Goal: Task Accomplishment & Management: Manage account settings

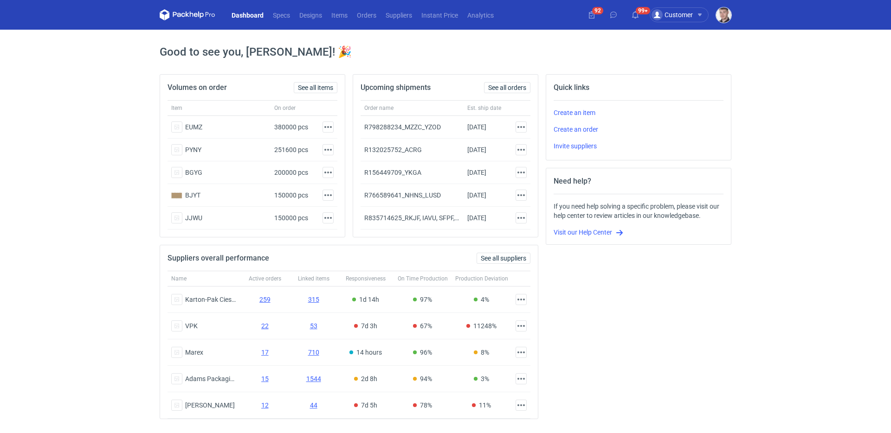
click at [723, 14] on img "button" at bounding box center [723, 14] width 15 height 15
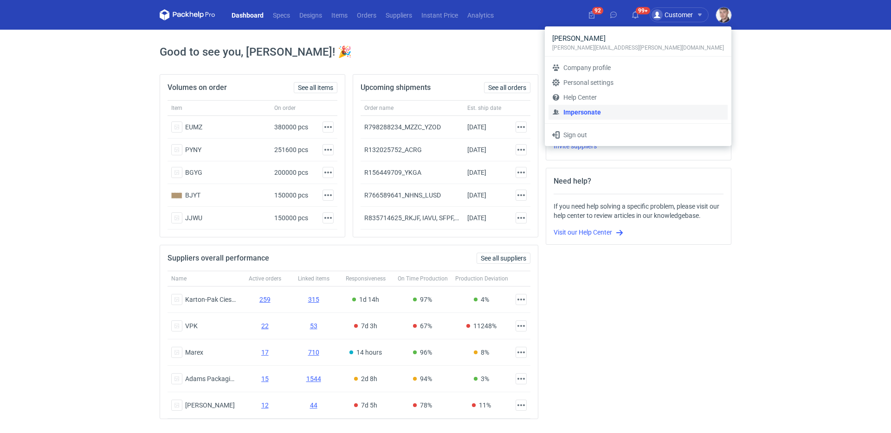
click at [657, 112] on link "Impersonate" at bounding box center [637, 112] width 179 height 15
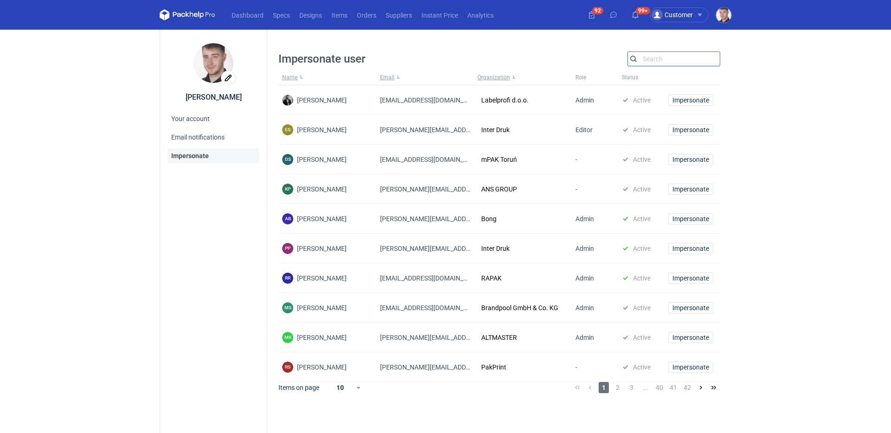
click at [647, 61] on input "Search" at bounding box center [674, 58] width 92 height 11
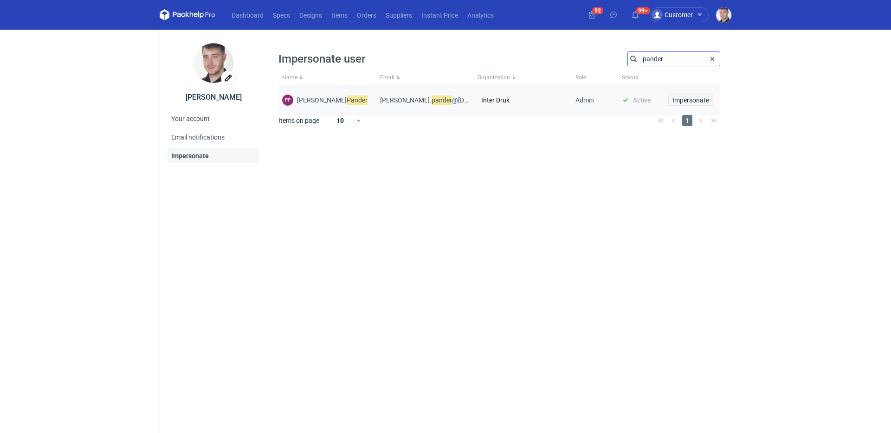
type input "pander"
click at [680, 98] on span "Impersonate" at bounding box center [690, 100] width 37 height 6
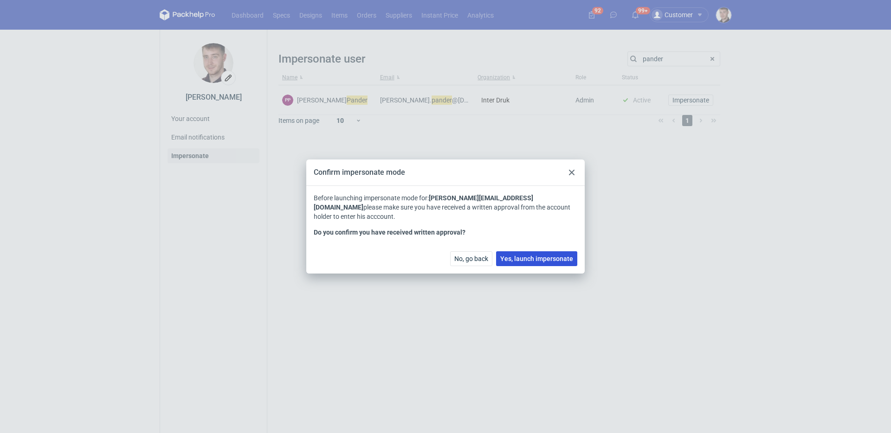
click at [546, 256] on span "Yes, launch impersonate" at bounding box center [536, 259] width 73 height 6
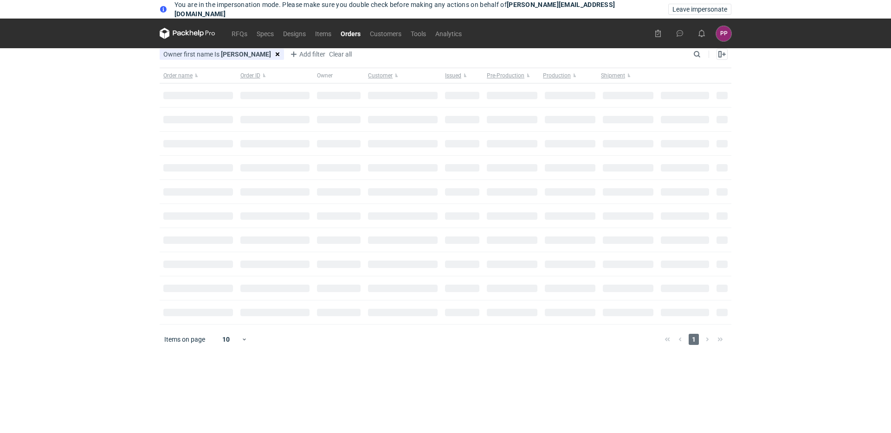
type input "[PERSON_NAME]"
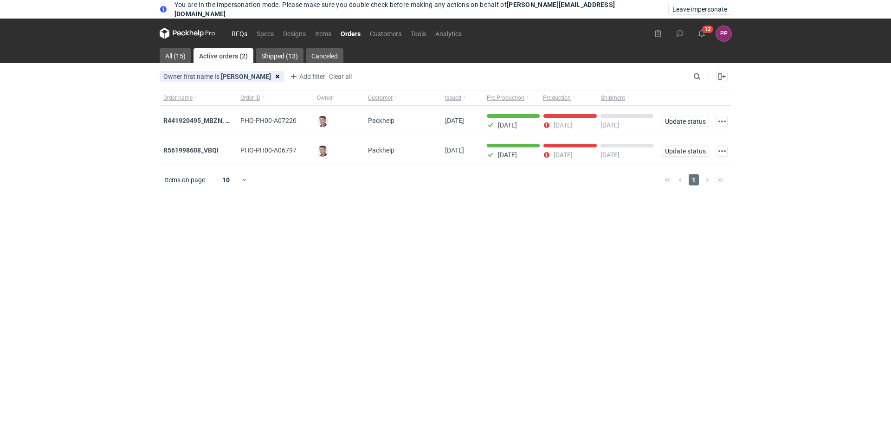
click at [239, 36] on link "RFQs" at bounding box center [239, 33] width 25 height 11
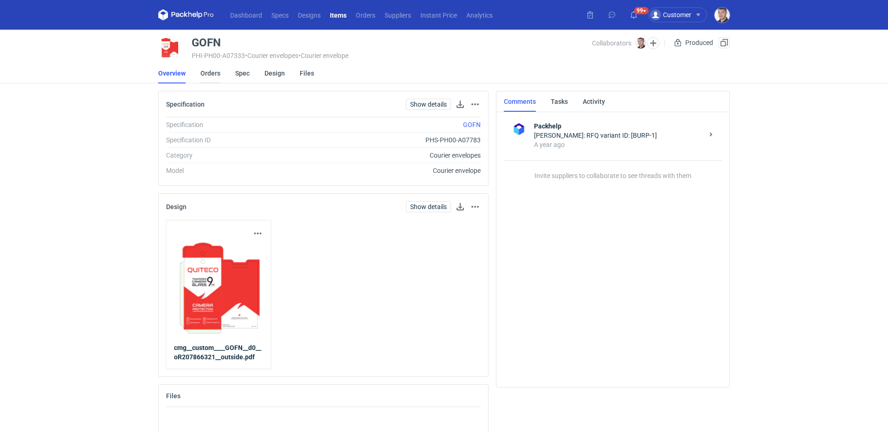
click at [209, 78] on link "Orders" at bounding box center [210, 73] width 20 height 20
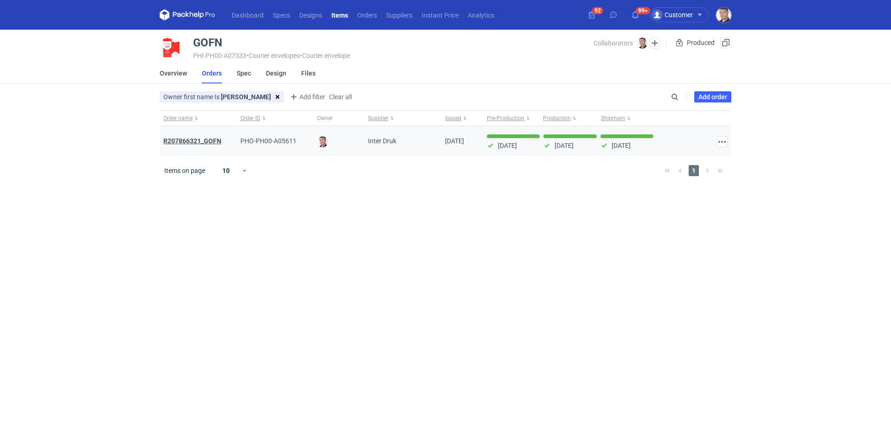
click at [202, 139] on strong "R207866321_GOFN" at bounding box center [192, 140] width 58 height 7
